Goal: Task Accomplishment & Management: Manage account settings

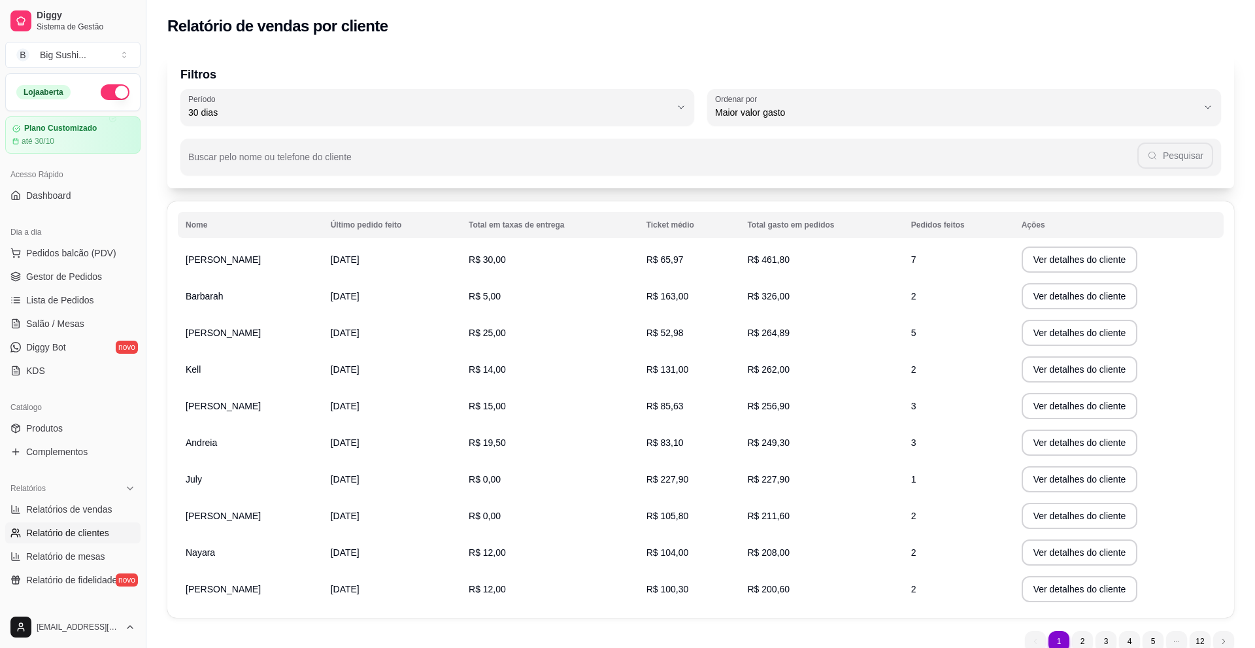
select select "30"
select select "HIGHEST_TOTAL_SPENT_WITH_ORDERS"
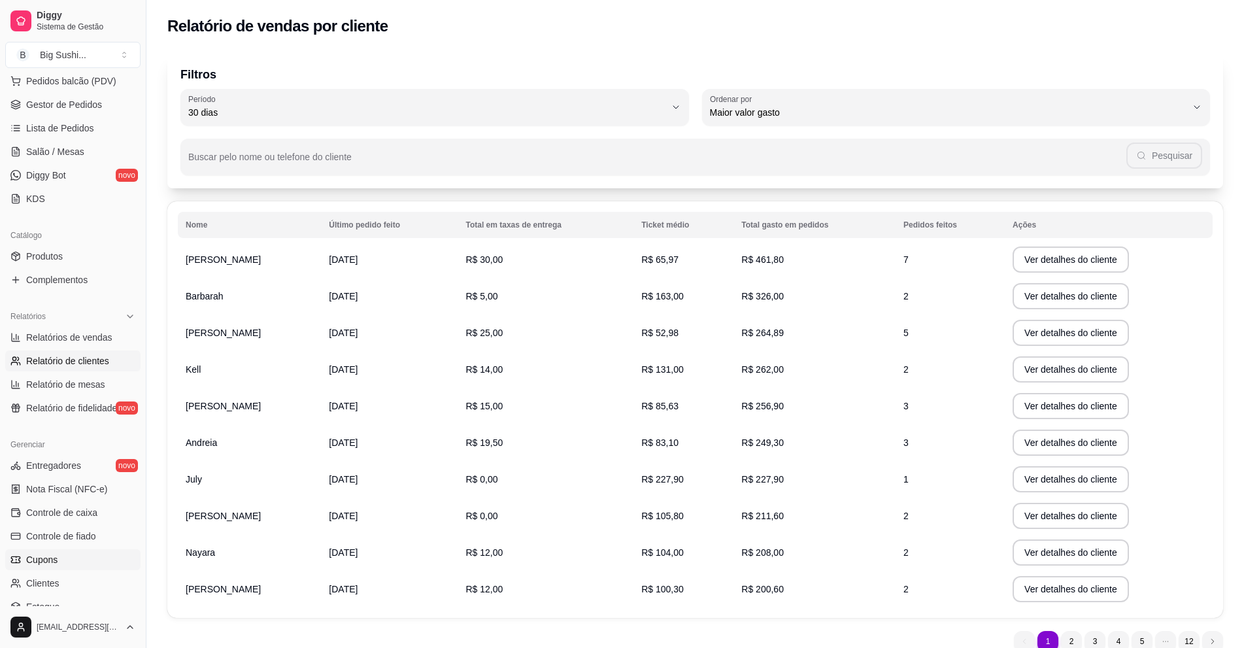
scroll to position [196, 0]
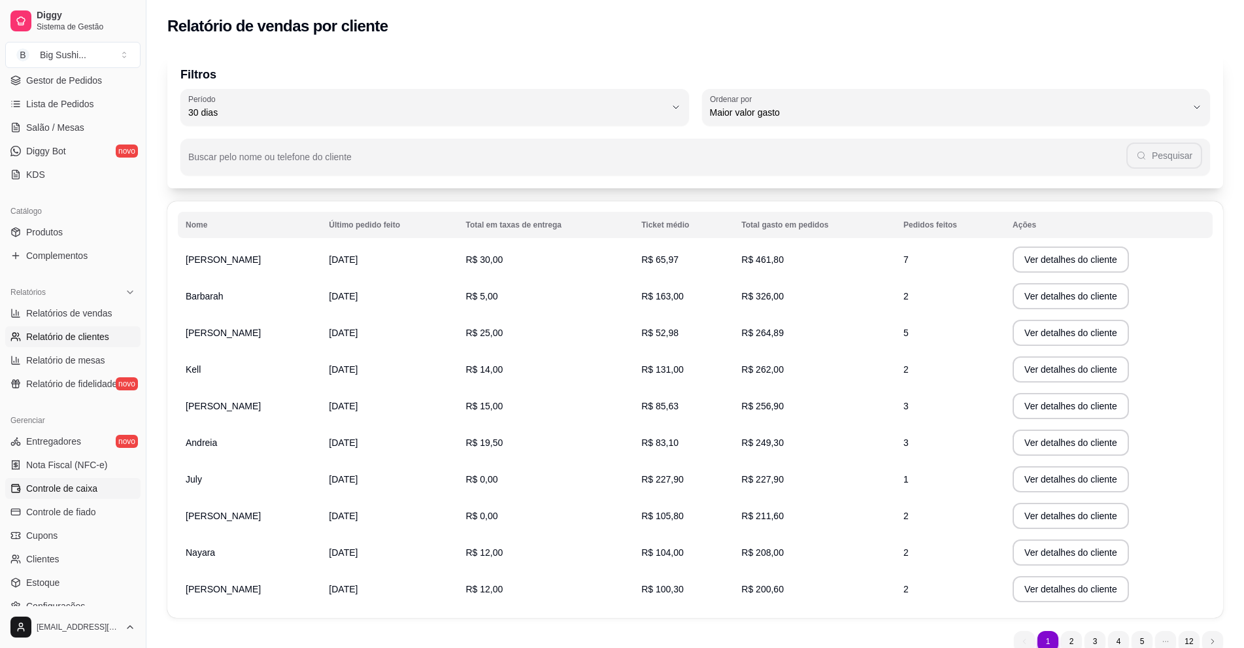
click at [65, 486] on span "Controle de caixa" at bounding box center [61, 488] width 71 height 13
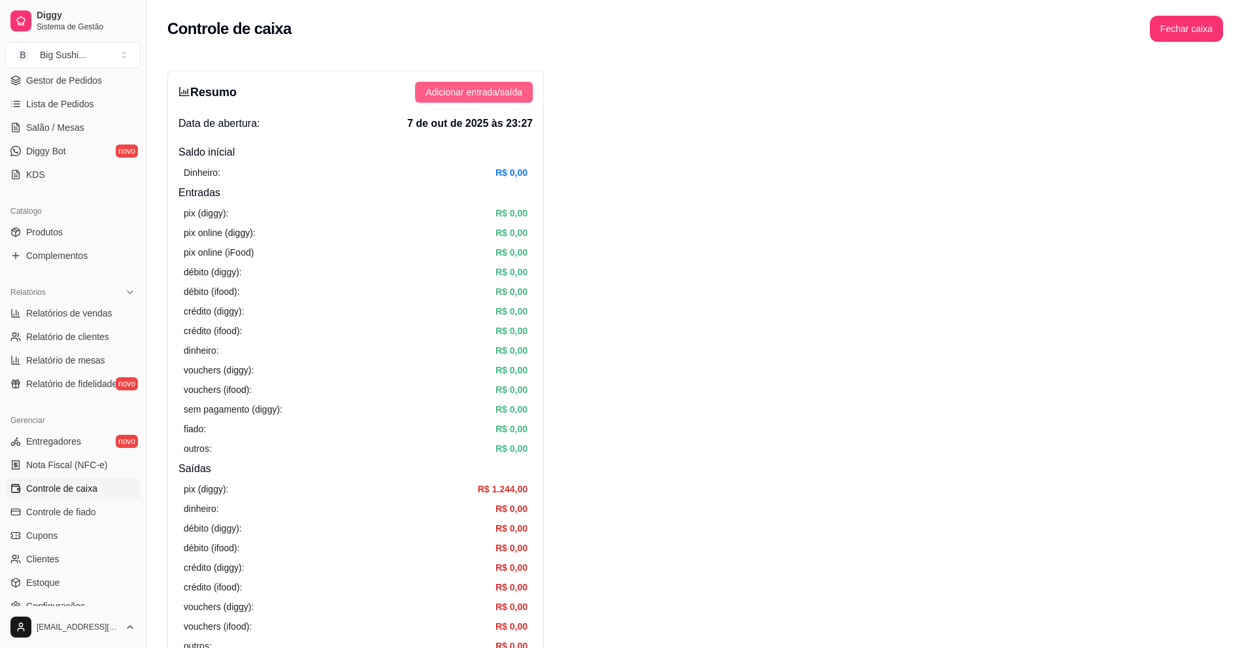
click at [484, 90] on span "Adicionar entrada/saída" at bounding box center [473, 92] width 97 height 14
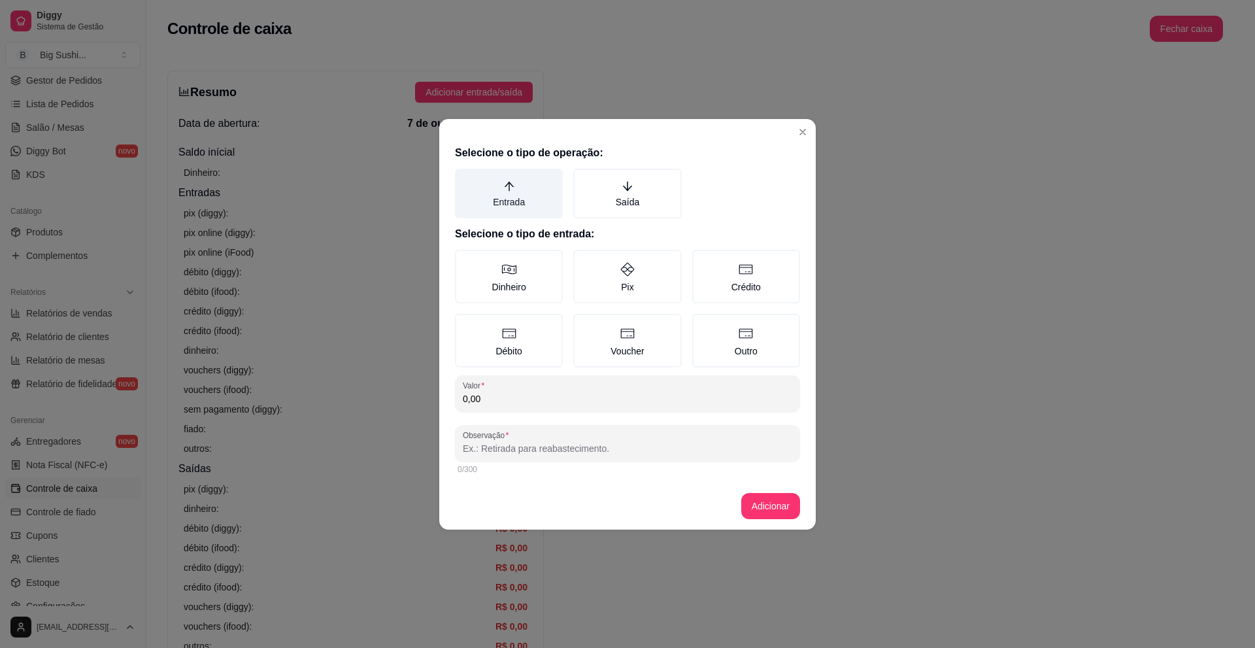
click at [500, 193] on label "Entrada" at bounding box center [509, 194] width 108 height 50
click at [465, 178] on button "Entrada" at bounding box center [459, 173] width 10 height 10
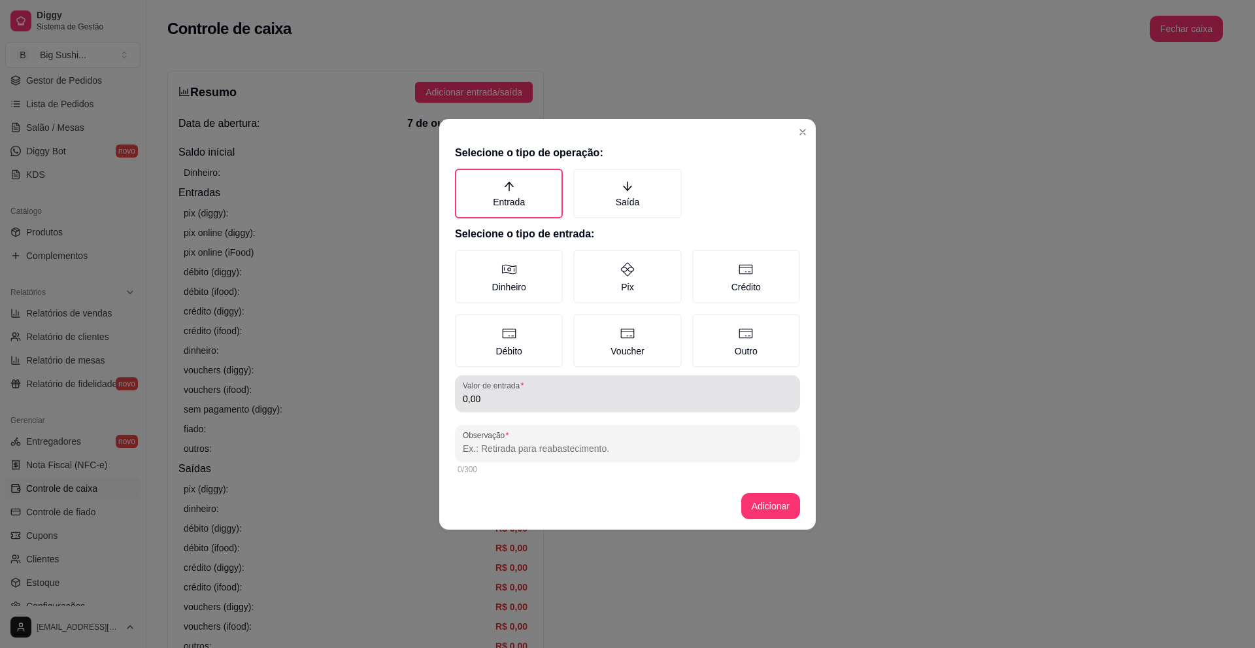
click at [505, 406] on div "0,00" at bounding box center [627, 393] width 329 height 26
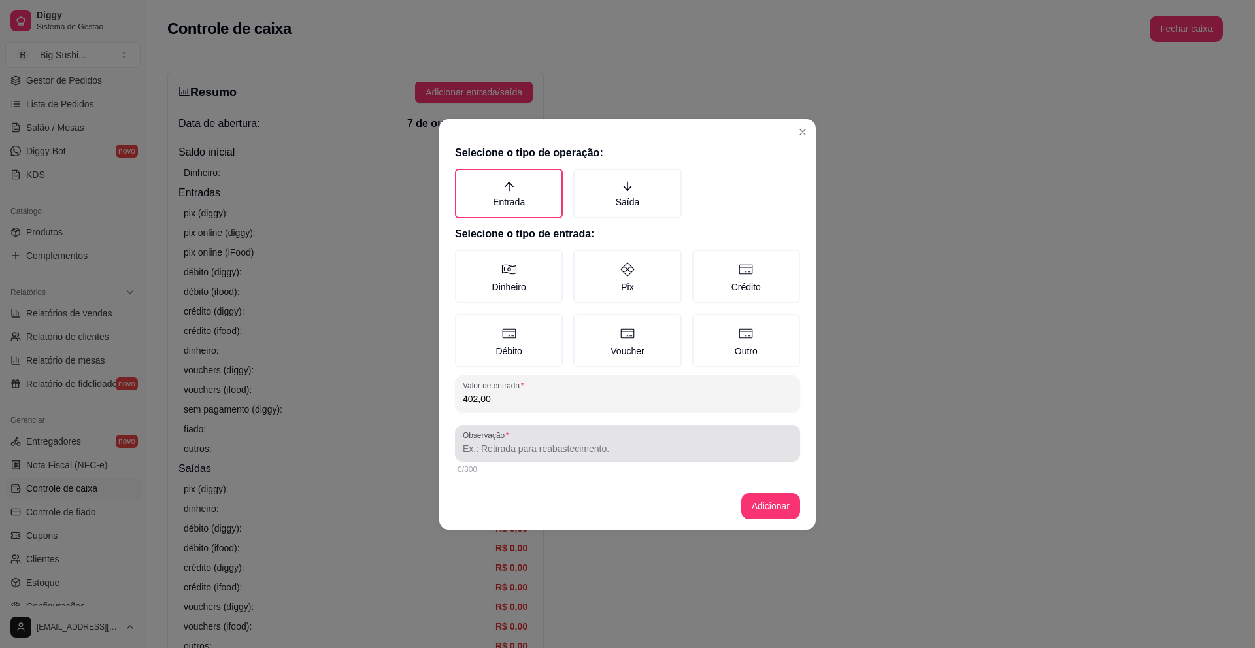
type input "402,00"
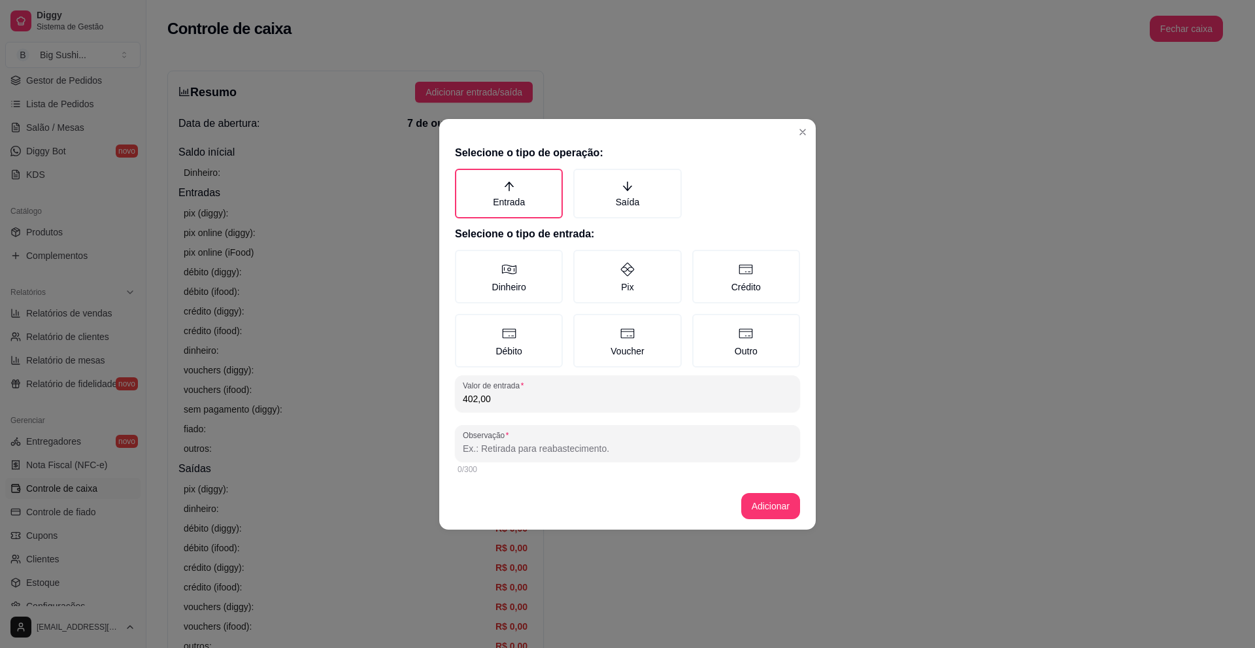
click at [497, 453] on input "Observação" at bounding box center [627, 448] width 329 height 13
type input "vendas"
click at [774, 508] on button "Adicionar" at bounding box center [770, 506] width 59 height 26
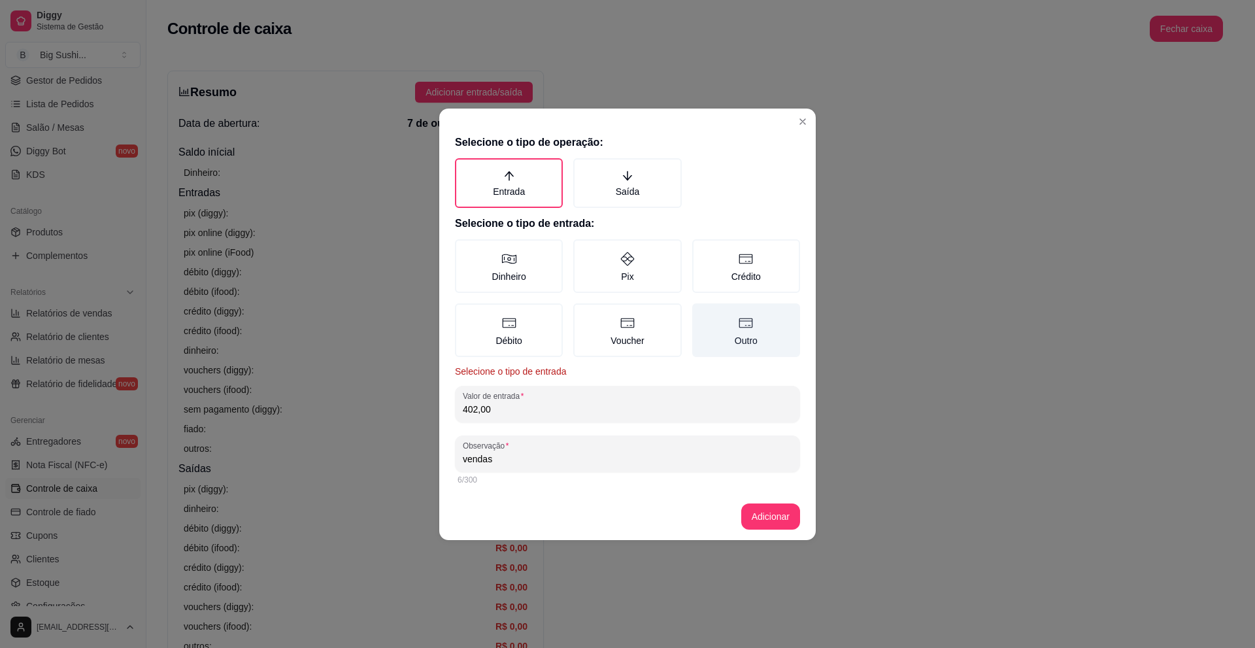
click at [751, 325] on icon at bounding box center [746, 323] width 16 height 16
click at [702, 313] on button "Outro" at bounding box center [696, 308] width 10 height 10
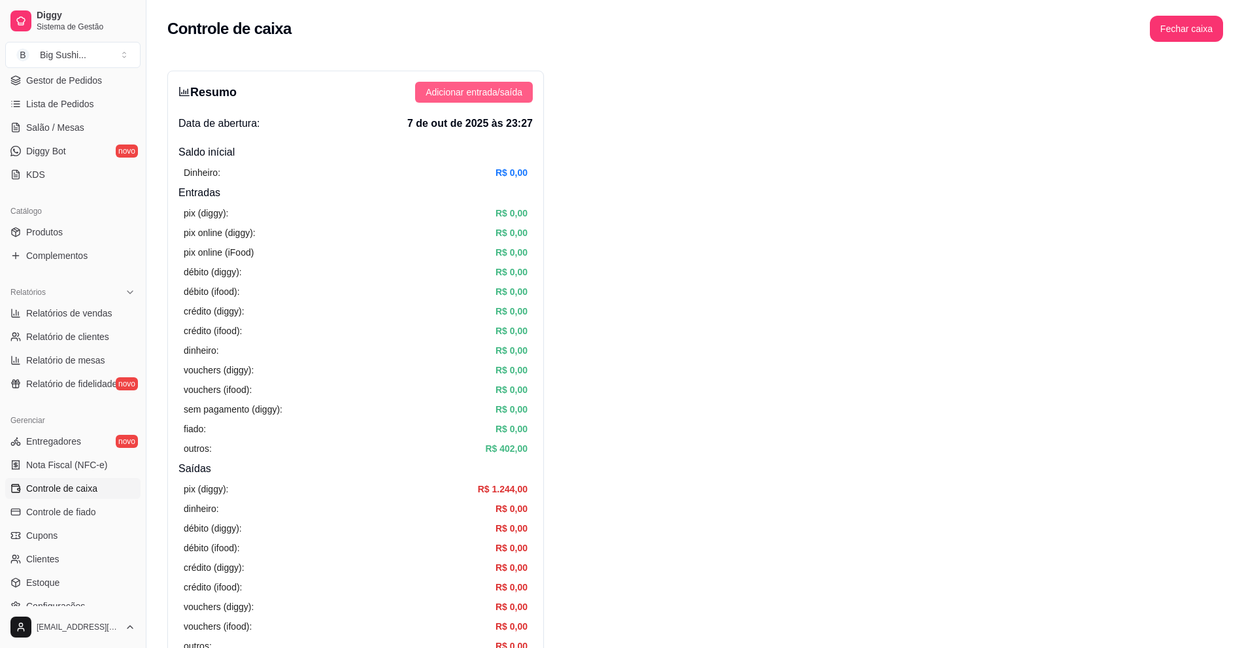
click at [484, 88] on span "Adicionar entrada/saída" at bounding box center [473, 92] width 97 height 14
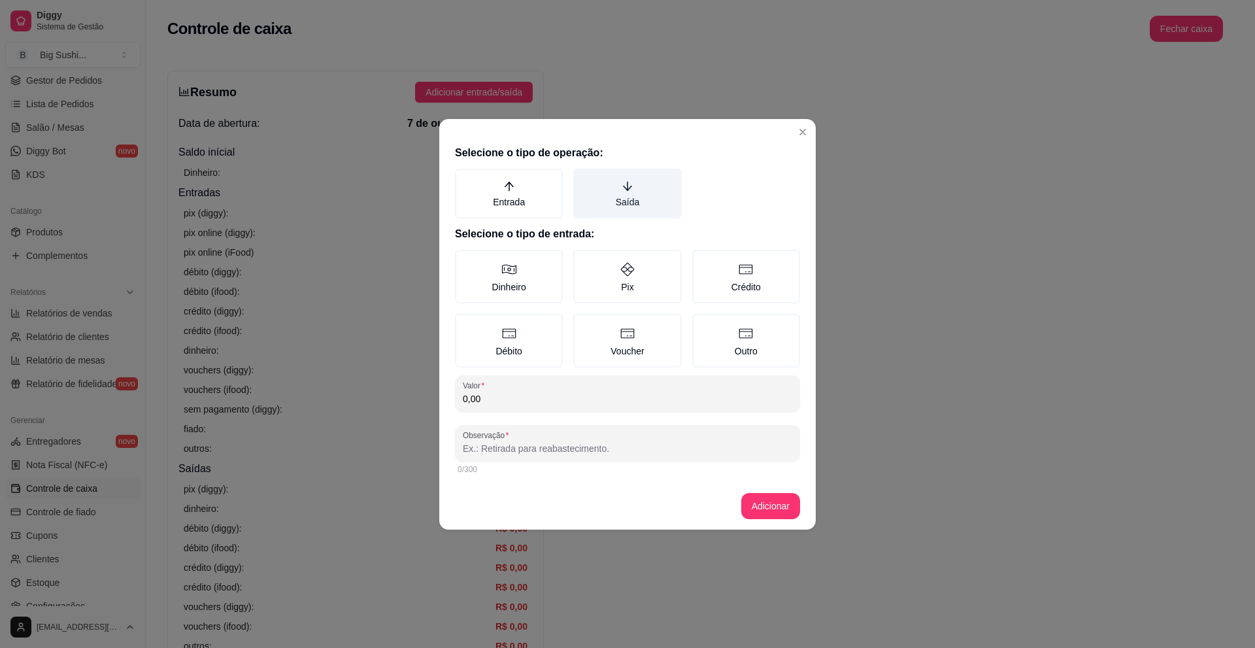
click at [632, 191] on icon "arrow-down" at bounding box center [627, 186] width 12 height 12
click at [583, 178] on button "Saída" at bounding box center [577, 173] width 10 height 10
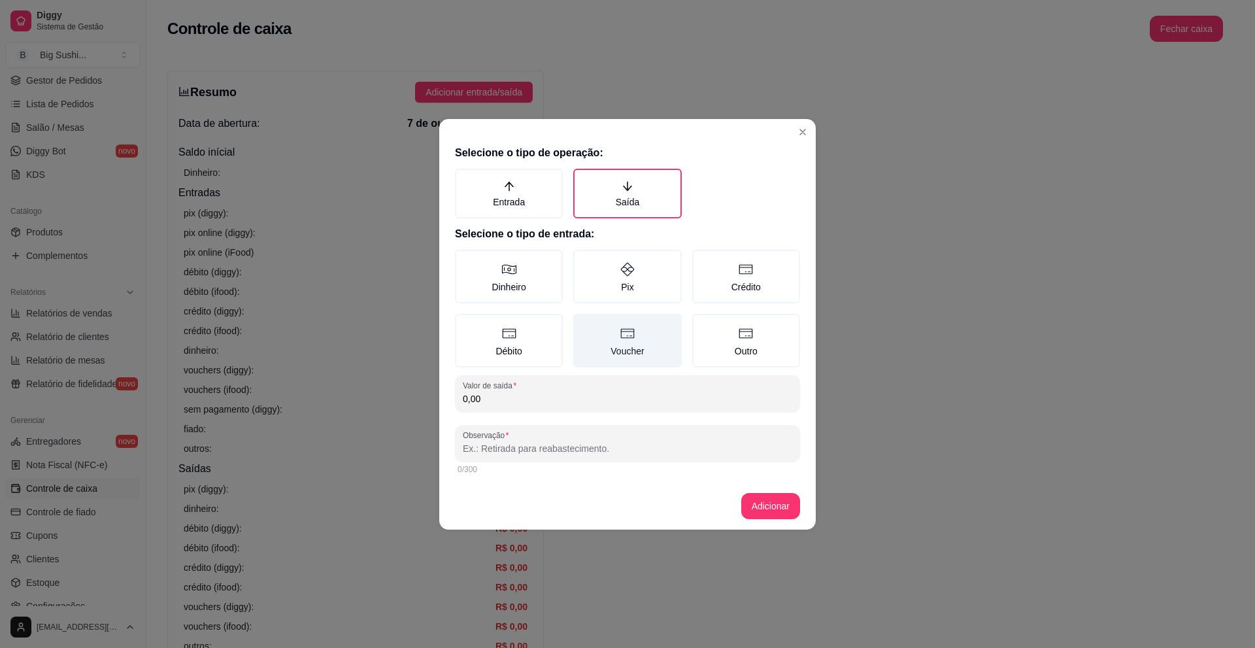
drag, startPoint x: 644, startPoint y: 279, endPoint x: 621, endPoint y: 325, distance: 50.9
click at [641, 282] on label "Pix" at bounding box center [627, 277] width 108 height 54
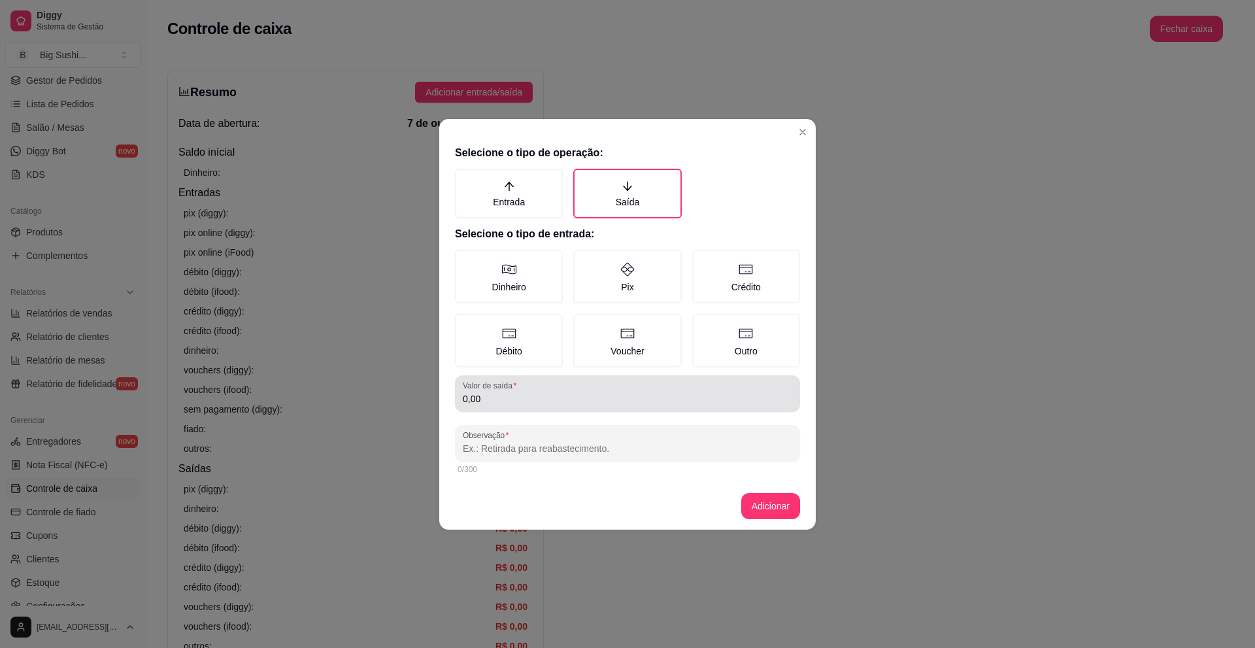
click at [506, 398] on input "0,00" at bounding box center [627, 398] width 329 height 13
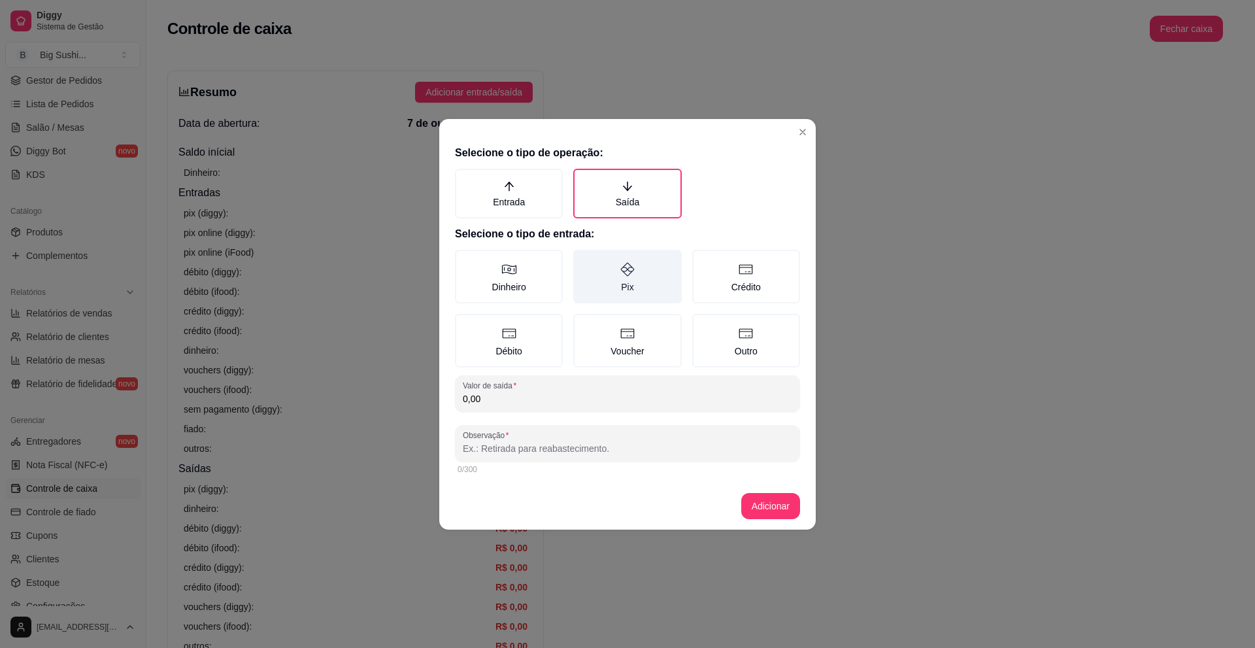
click at [628, 295] on label "Pix" at bounding box center [627, 277] width 108 height 54
click at [583, 259] on button "Pix" at bounding box center [577, 254] width 10 height 10
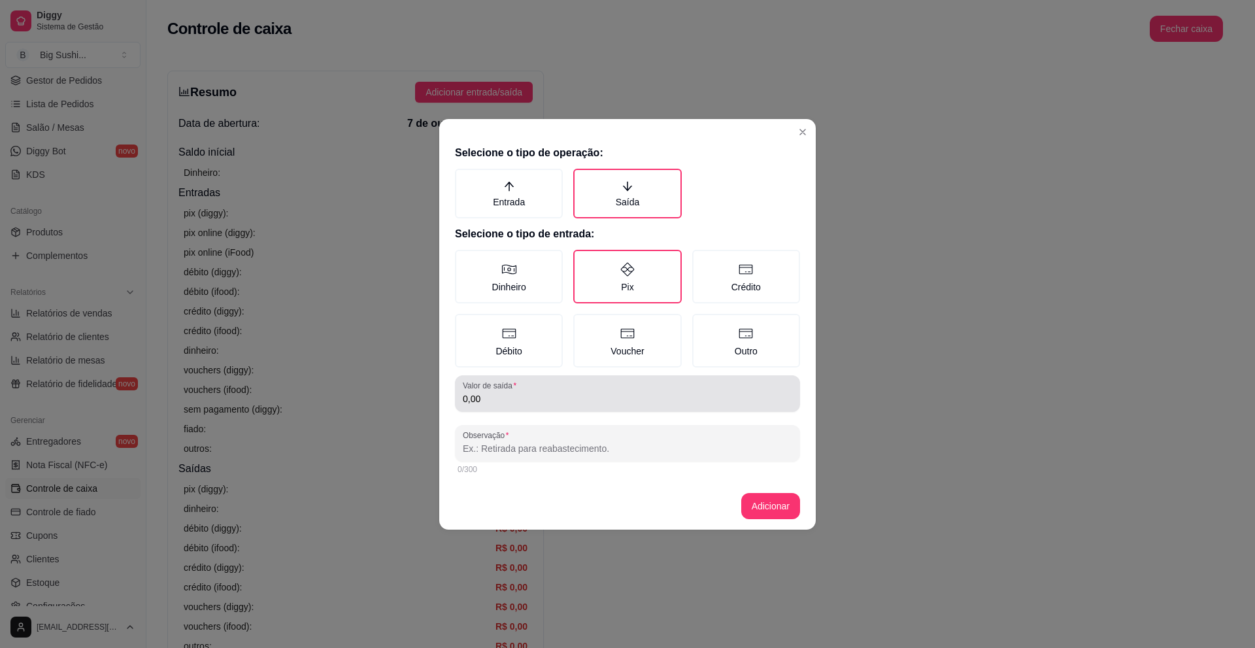
click at [491, 406] on div "0,00" at bounding box center [627, 393] width 329 height 26
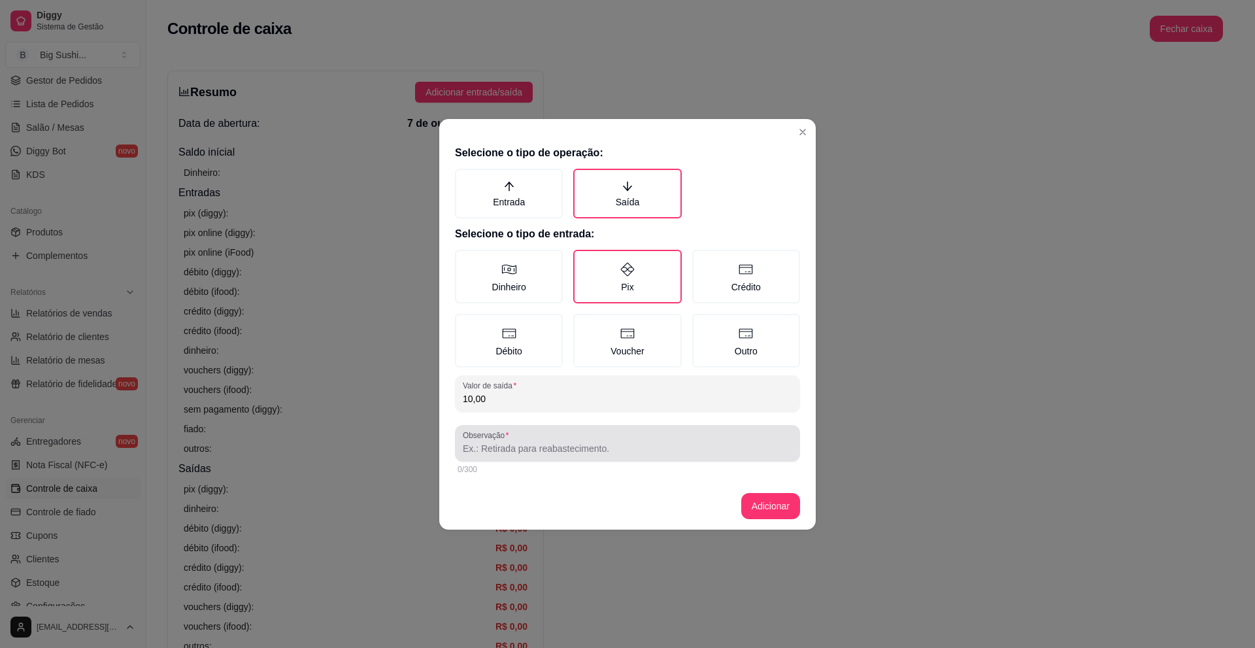
type input "10,00"
drag, startPoint x: 479, startPoint y: 444, endPoint x: 486, endPoint y: 440, distance: 7.6
click at [480, 442] on input "Observação" at bounding box center [627, 448] width 329 height 13
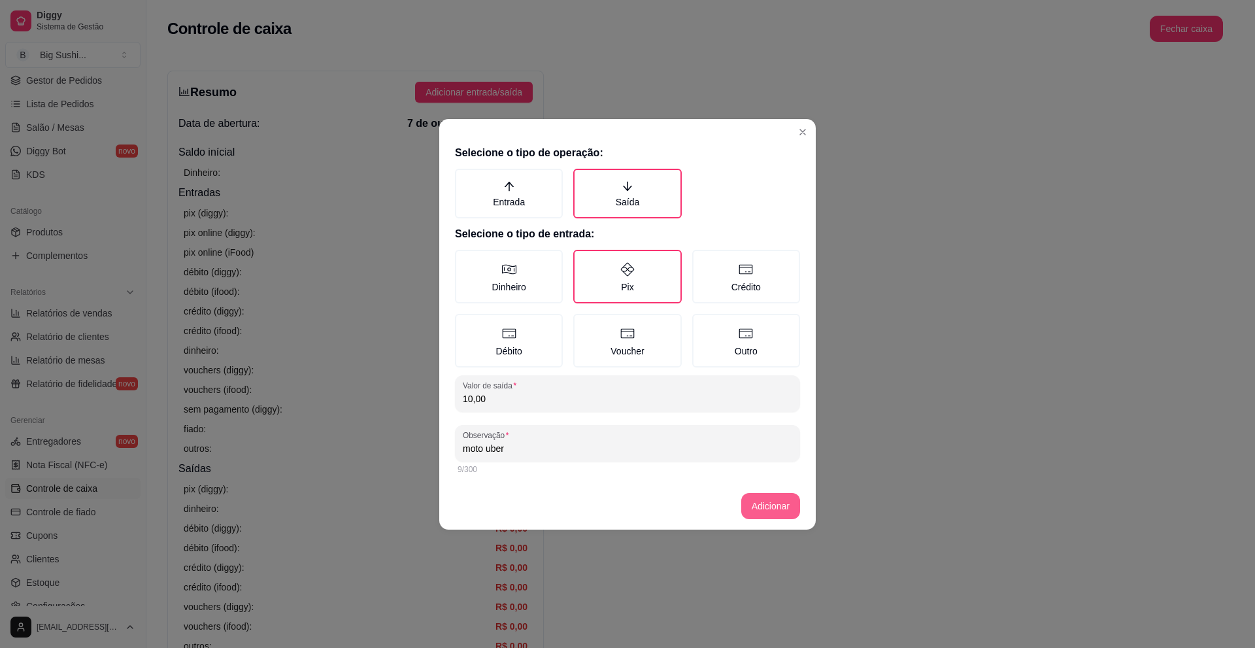
type input "moto uber"
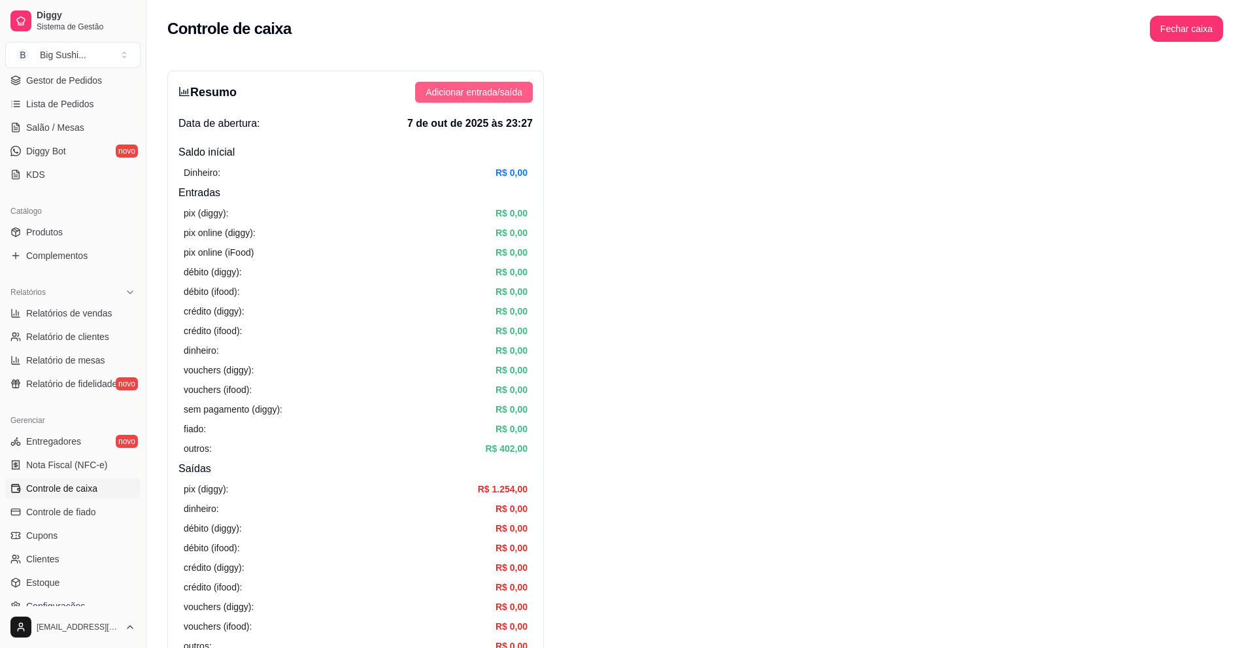
click at [474, 87] on span "Adicionar entrada/saída" at bounding box center [473, 92] width 97 height 14
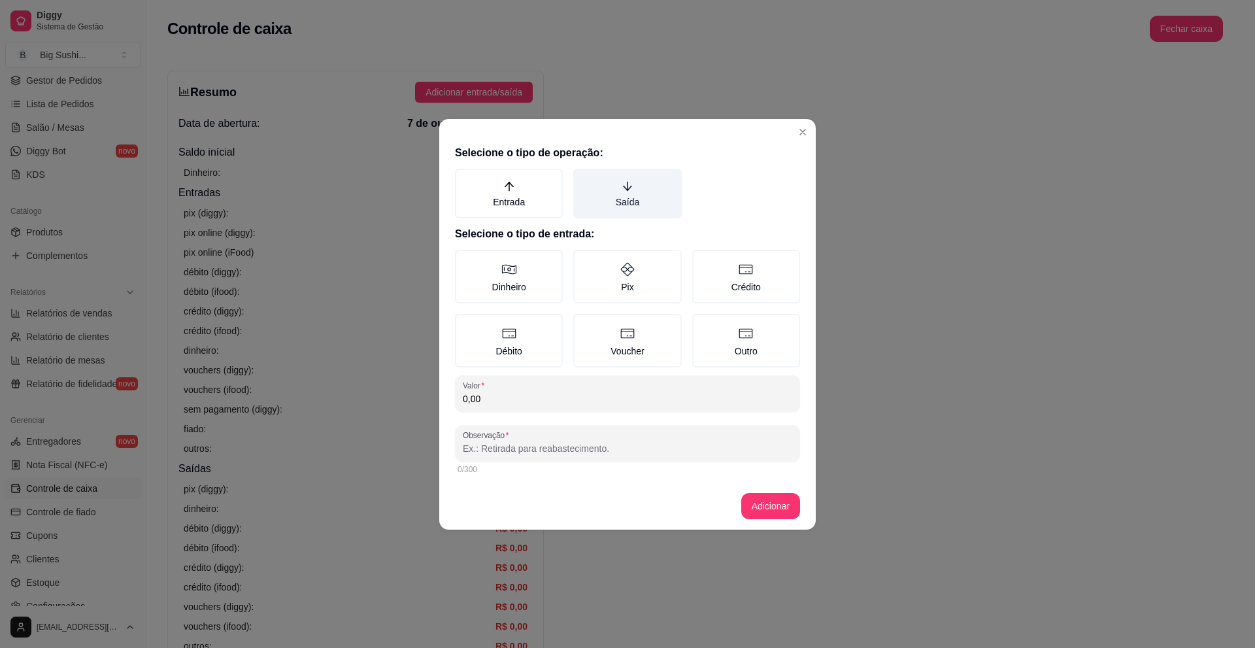
click at [623, 186] on icon "arrow-down" at bounding box center [627, 186] width 12 height 12
click at [583, 178] on button "Saída" at bounding box center [577, 173] width 10 height 10
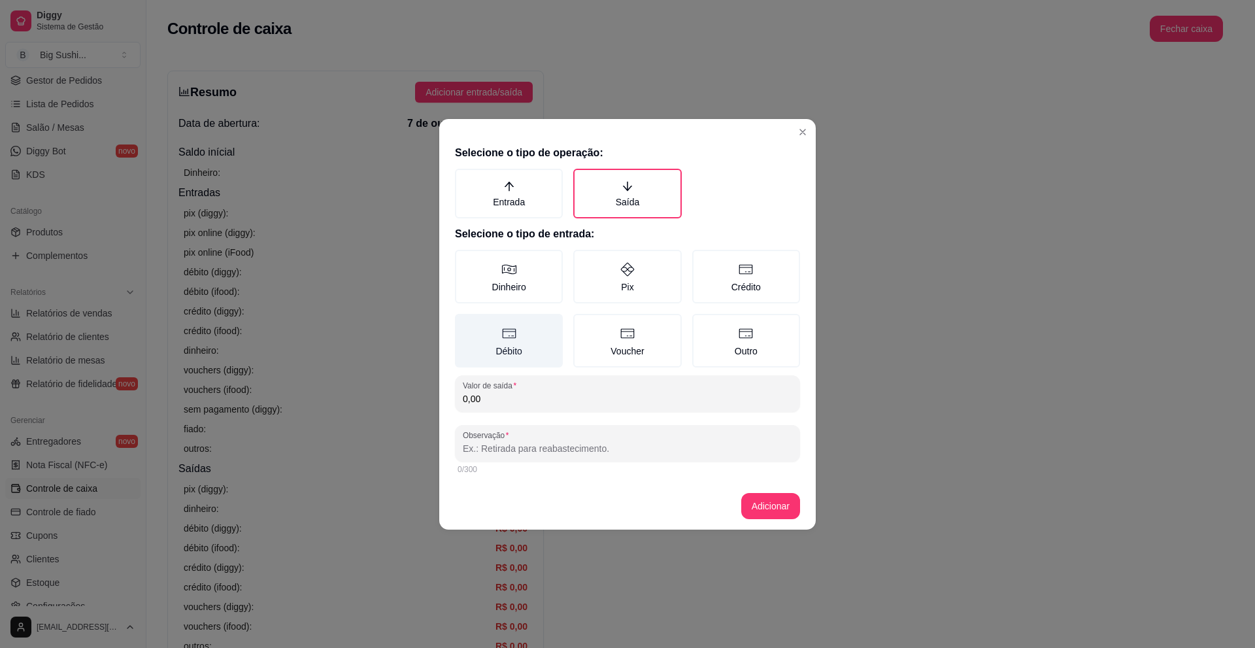
click at [513, 340] on icon at bounding box center [509, 333] width 16 height 16
click at [465, 323] on button "Débito" at bounding box center [459, 318] width 10 height 10
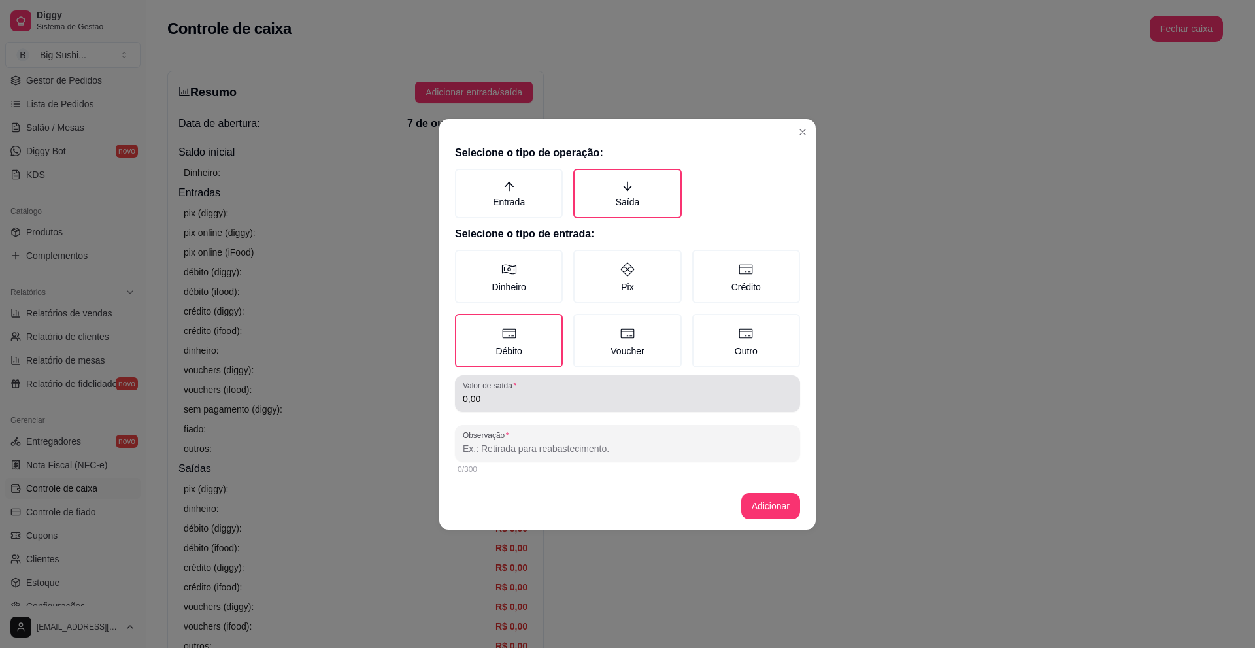
click at [505, 393] on input "0,00" at bounding box center [627, 398] width 329 height 13
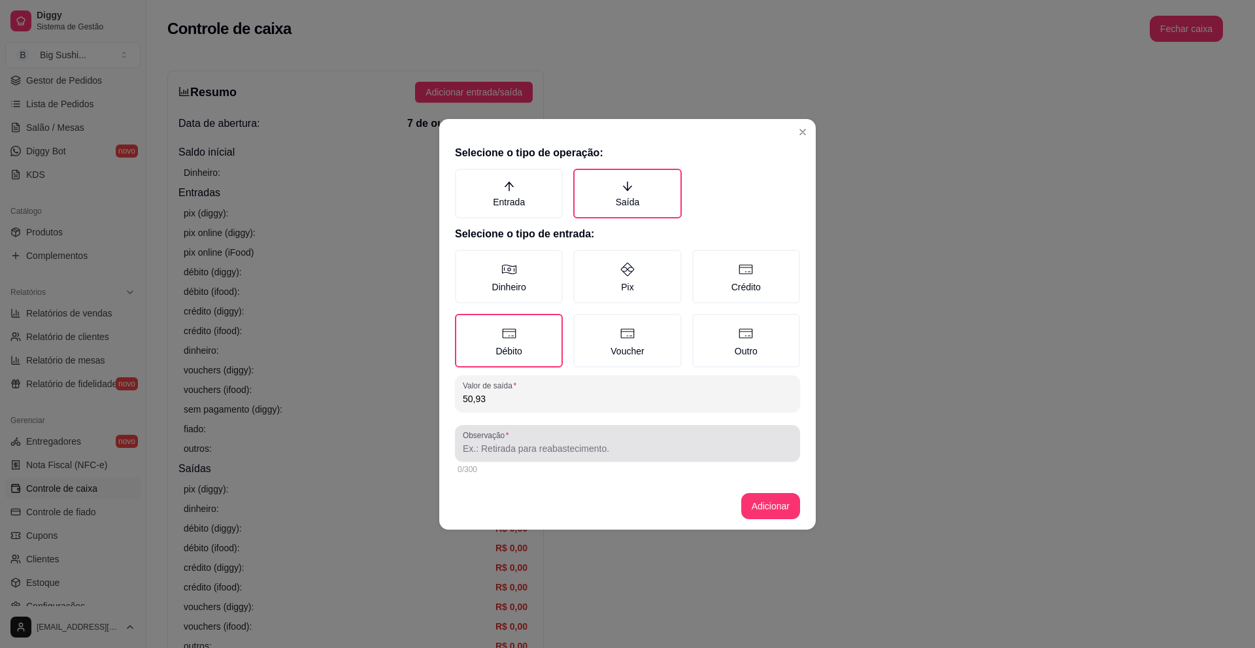
type input "50,93"
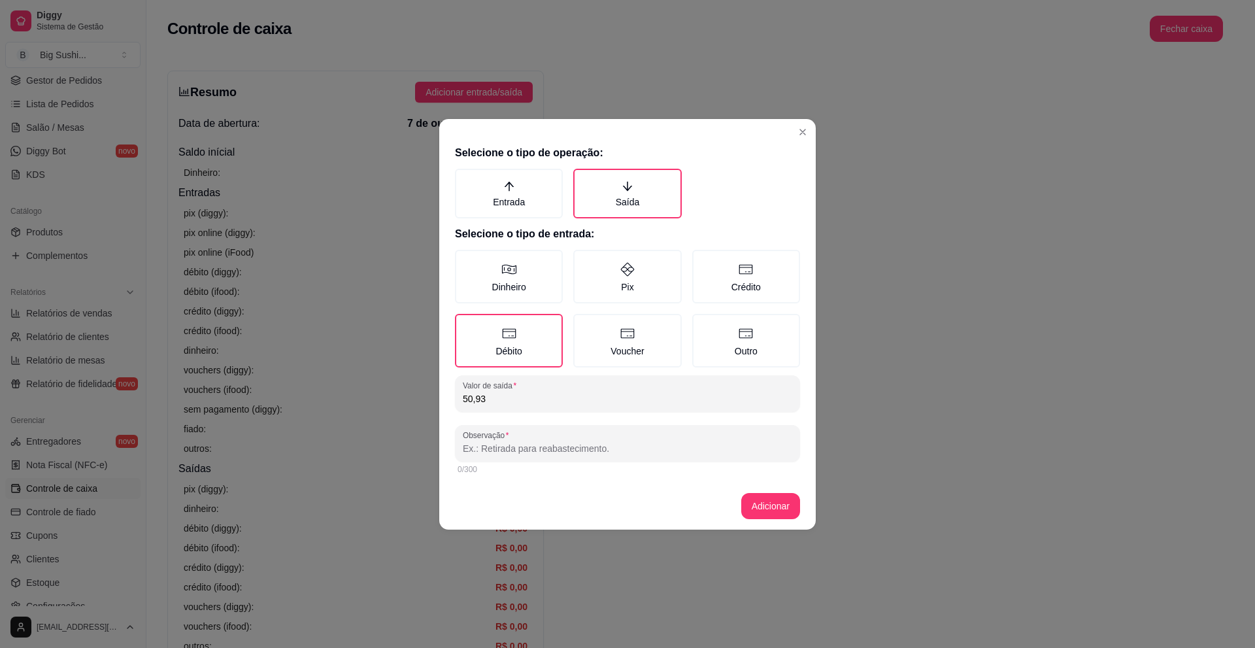
click at [521, 452] on input "Observação" at bounding box center [627, 448] width 329 height 13
type input "compras"
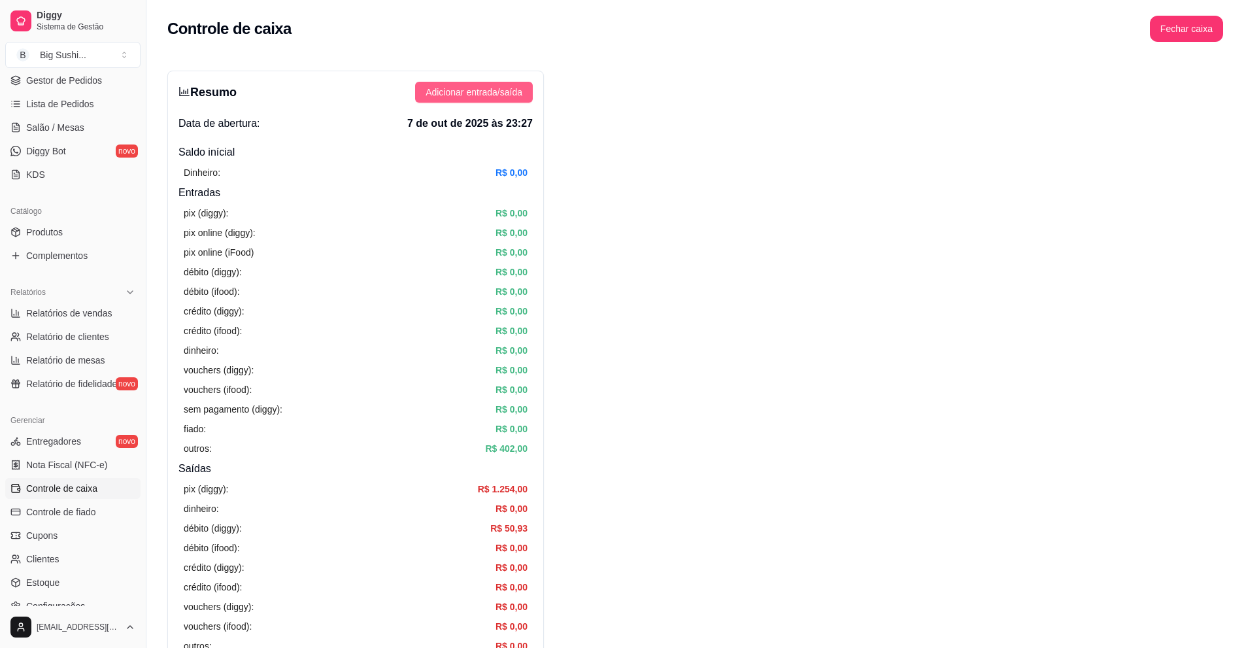
click at [492, 84] on button "Adicionar entrada/saída" at bounding box center [474, 92] width 118 height 21
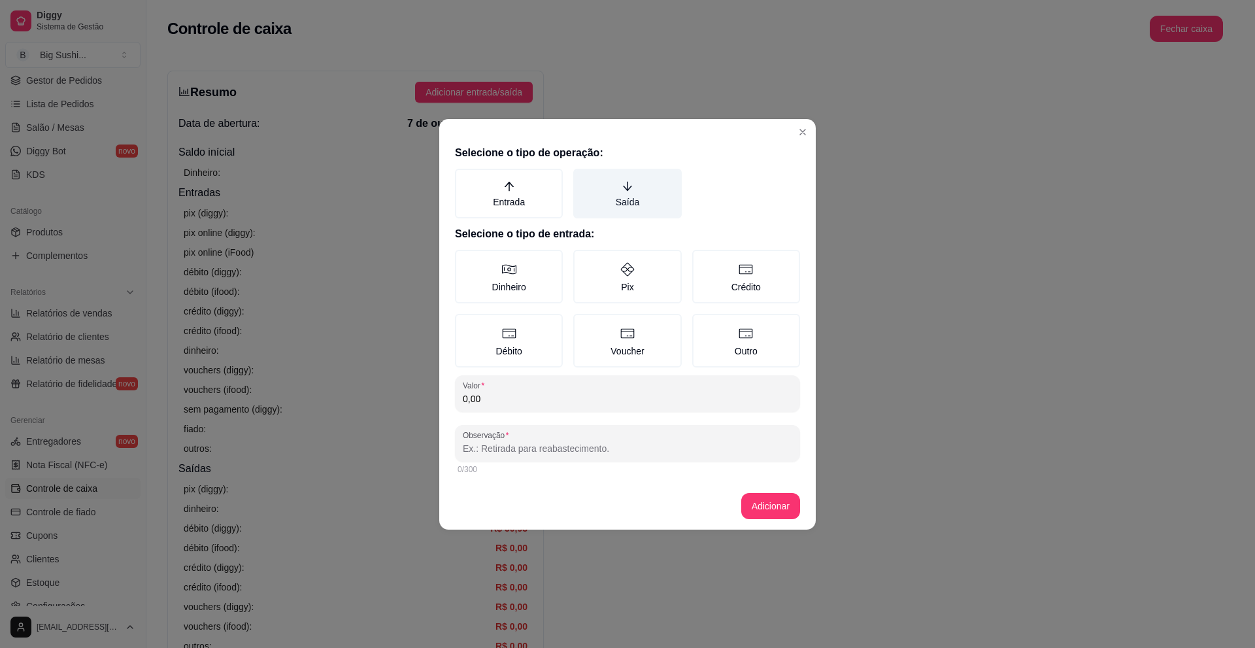
click at [635, 190] on label "Saída" at bounding box center [627, 194] width 108 height 50
click at [583, 178] on button "Saída" at bounding box center [577, 173] width 10 height 10
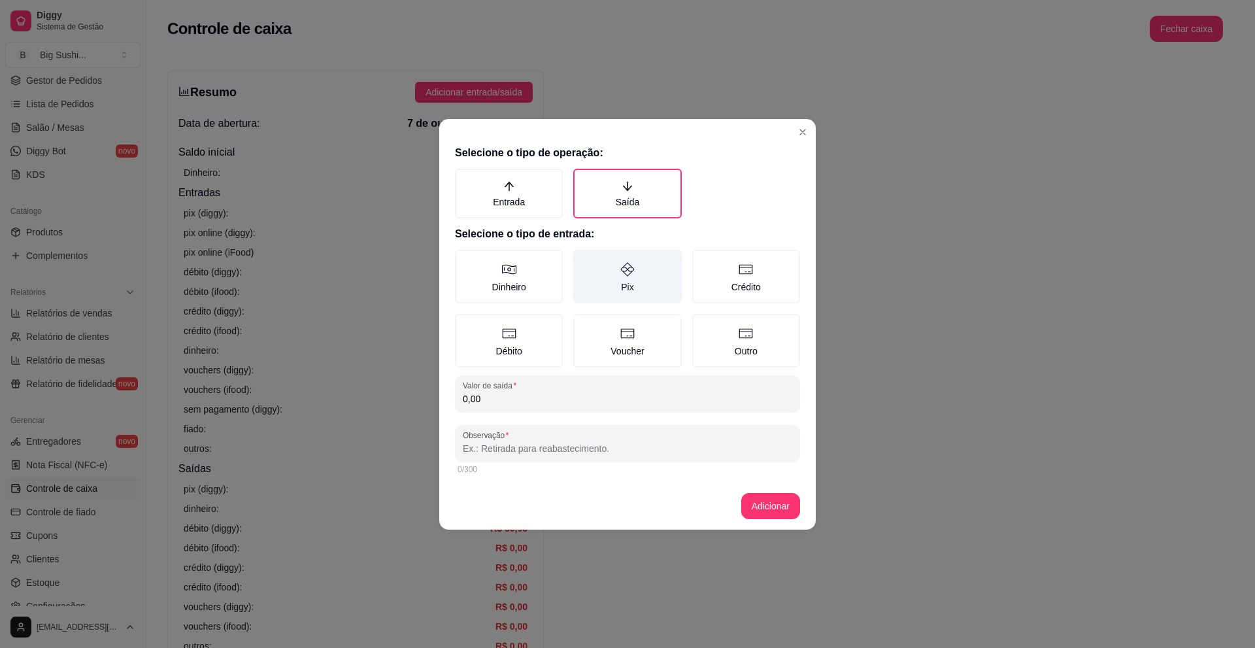
click at [633, 280] on label "Pix" at bounding box center [627, 277] width 108 height 54
click at [583, 259] on button "Pix" at bounding box center [577, 254] width 10 height 10
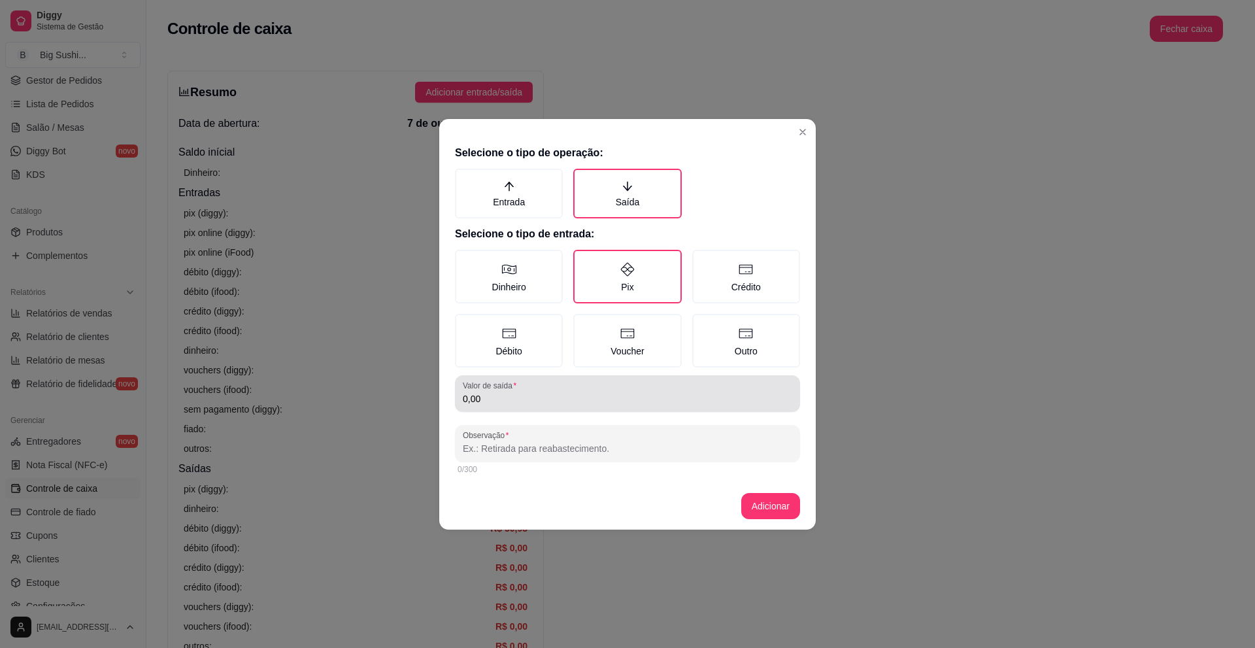
click at [504, 405] on input "0,00" at bounding box center [627, 398] width 329 height 13
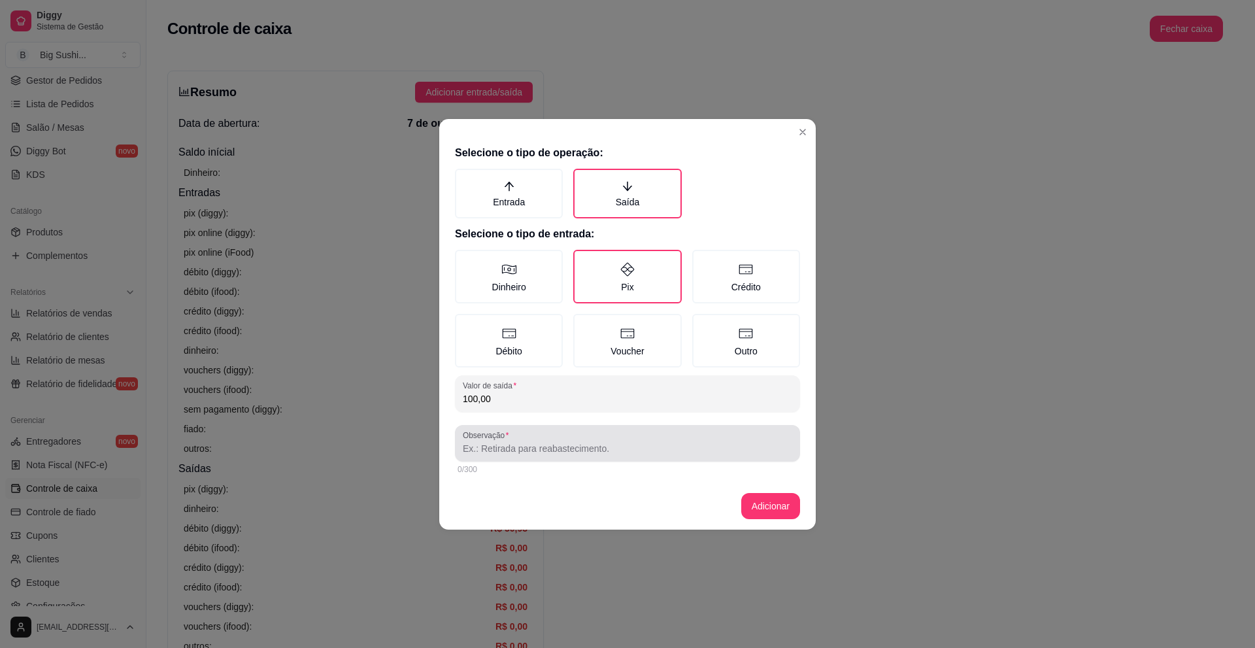
type input "100,00"
click at [516, 446] on input "Observação" at bounding box center [627, 448] width 329 height 13
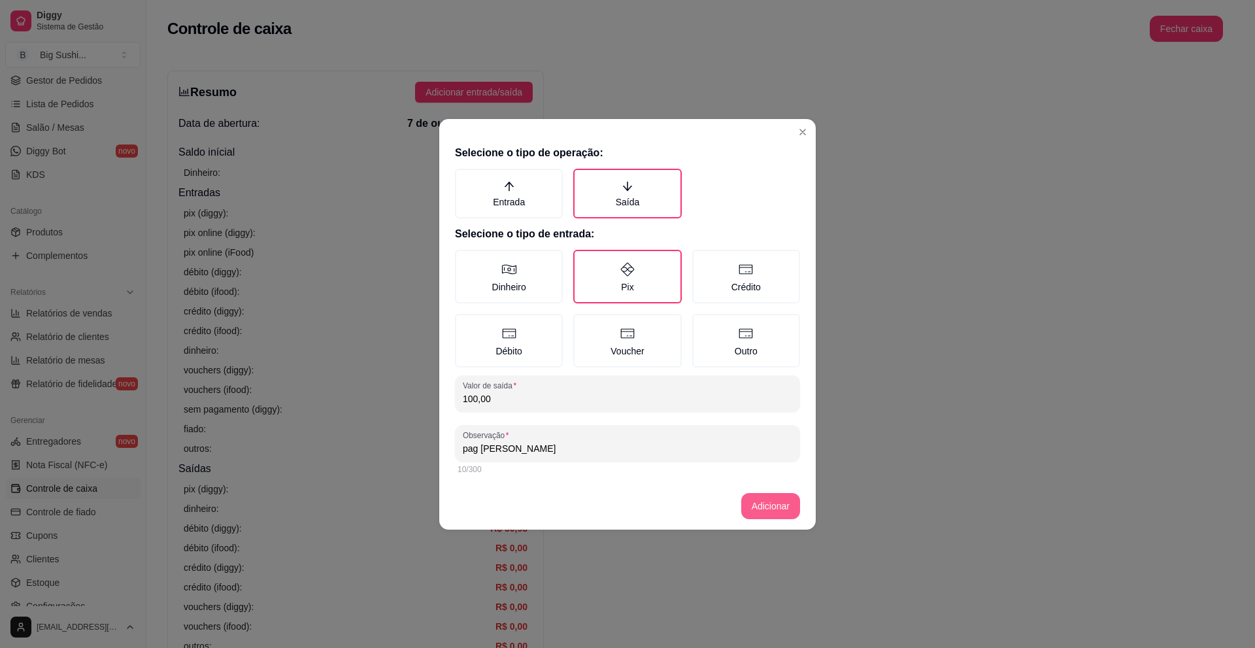
type input "pag [PERSON_NAME]"
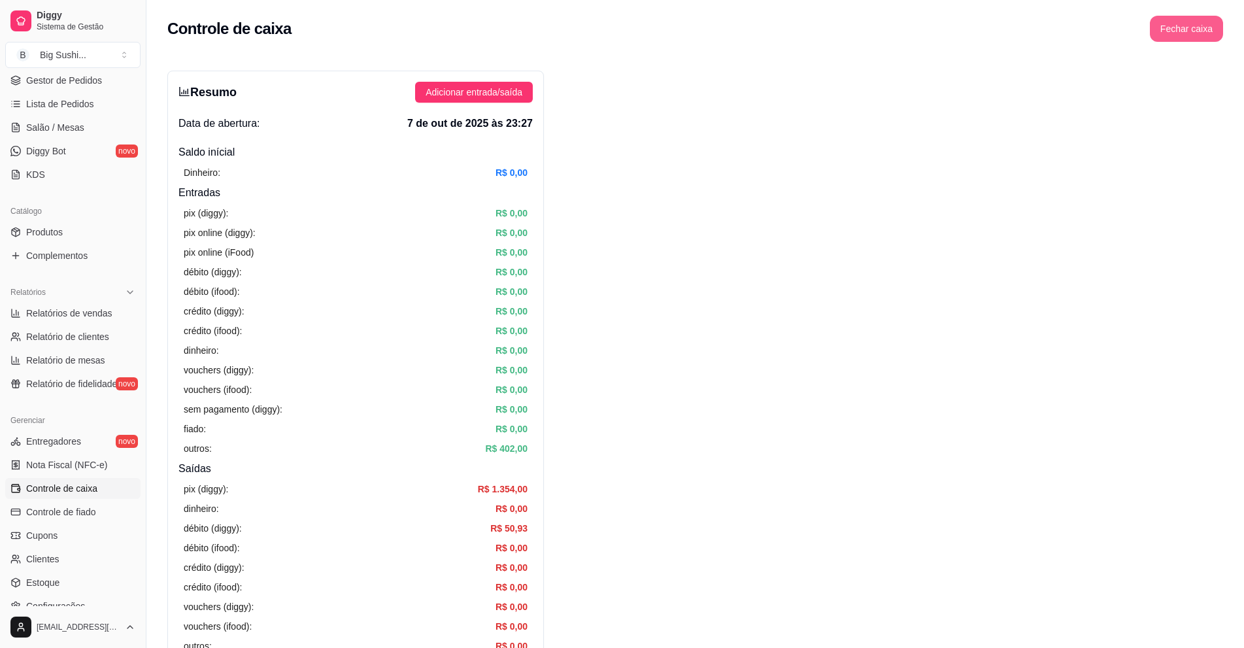
click at [1190, 35] on button "Fechar caixa" at bounding box center [1186, 29] width 73 height 26
click at [1221, 109] on span "Sim" at bounding box center [1223, 116] width 16 height 14
